Goal: Transaction & Acquisition: Purchase product/service

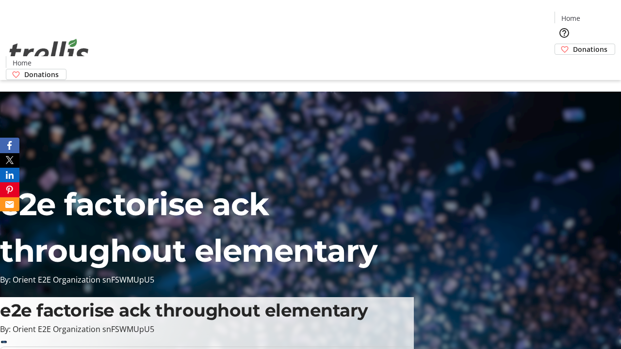
click at [573, 44] on span "Donations" at bounding box center [590, 49] width 34 height 10
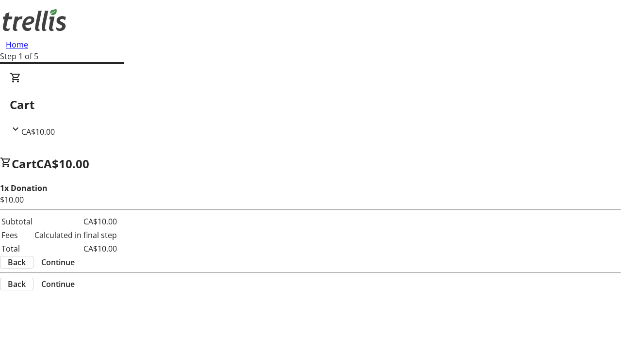
select select "CA"
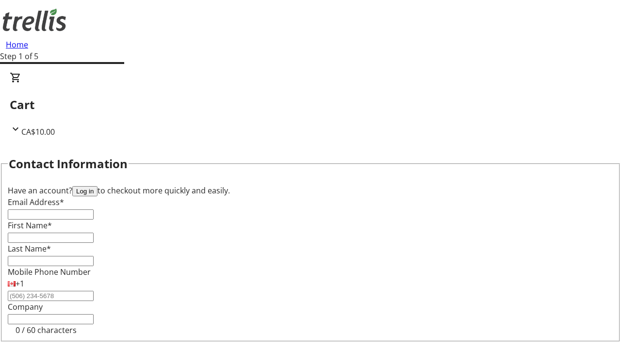
click at [98, 186] on button "Log in" at bounding box center [84, 191] width 25 height 10
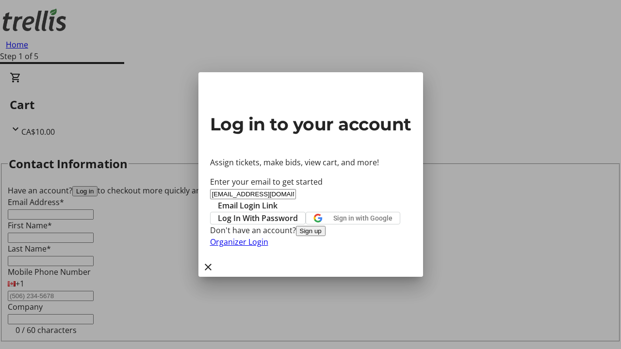
type input "[EMAIL_ADDRESS][DOMAIN_NAME]"
click at [277, 200] on span "Email Login Link" at bounding box center [248, 206] width 60 height 12
